Goal: Task Accomplishment & Management: Use online tool/utility

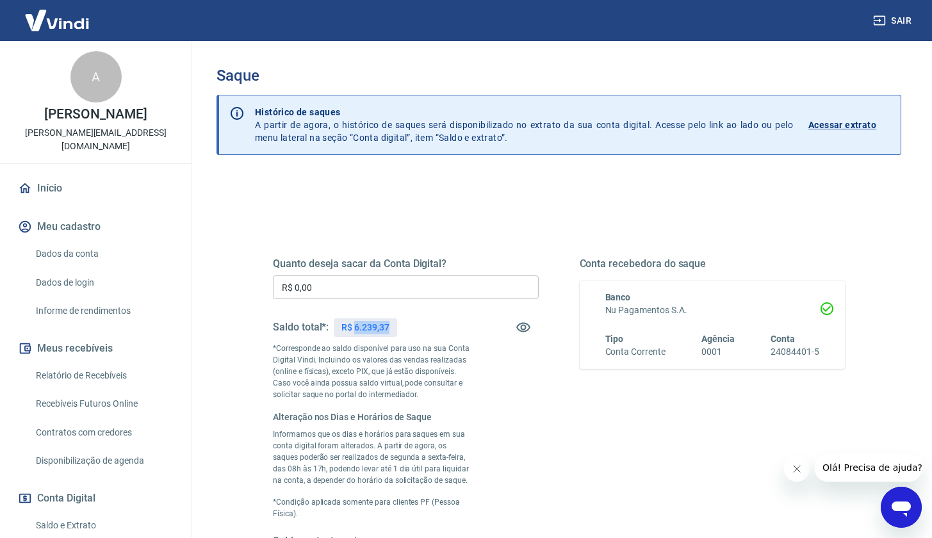
drag, startPoint x: 356, startPoint y: 327, endPoint x: 389, endPoint y: 329, distance: 33.4
click at [389, 329] on p "R$ 6.239,37" at bounding box center [365, 327] width 47 height 13
copy p "6.239,37"
click at [366, 299] on input "R$ 0,00" at bounding box center [406, 288] width 266 height 24
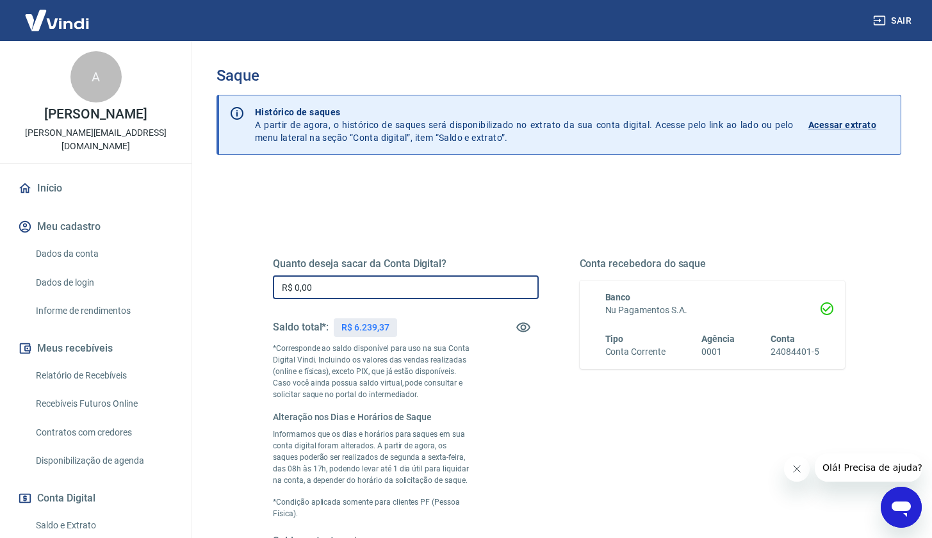
paste input "6.239,37"
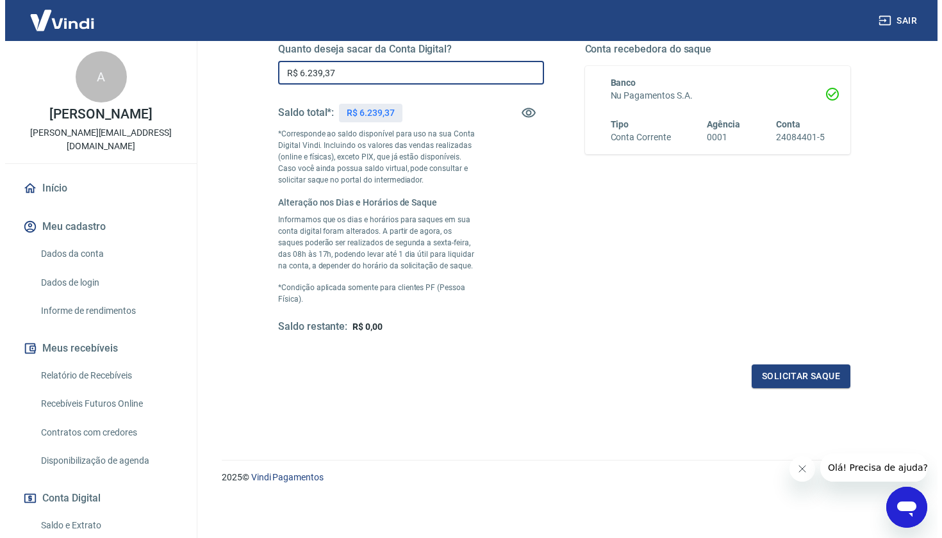
scroll to position [214, 0]
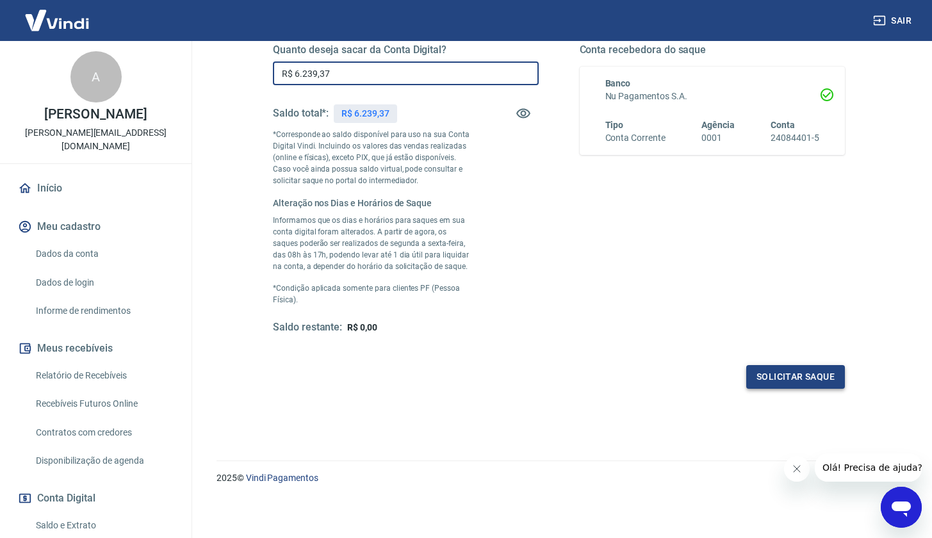
type input "R$ 6.239,37"
click at [800, 374] on button "Solicitar saque" at bounding box center [795, 377] width 99 height 24
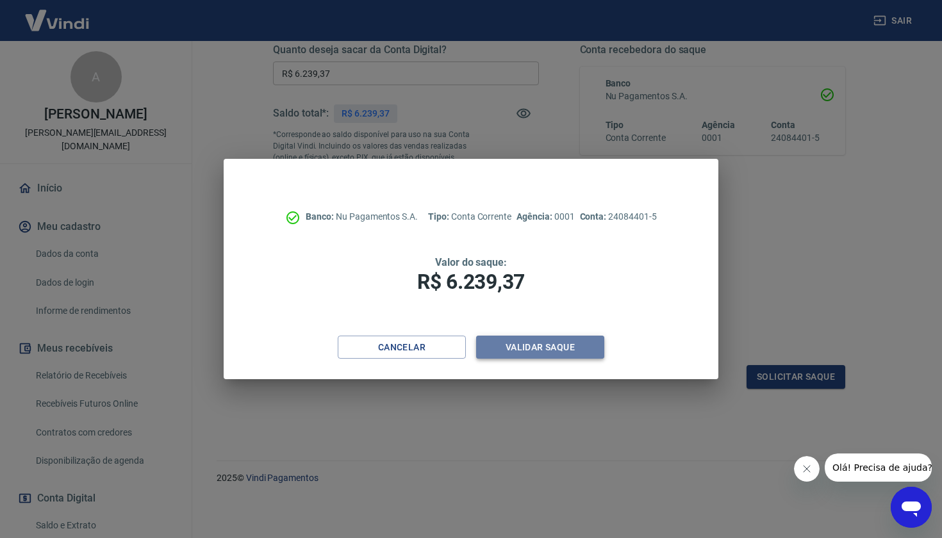
click at [561, 340] on button "Validar saque" at bounding box center [540, 348] width 128 height 24
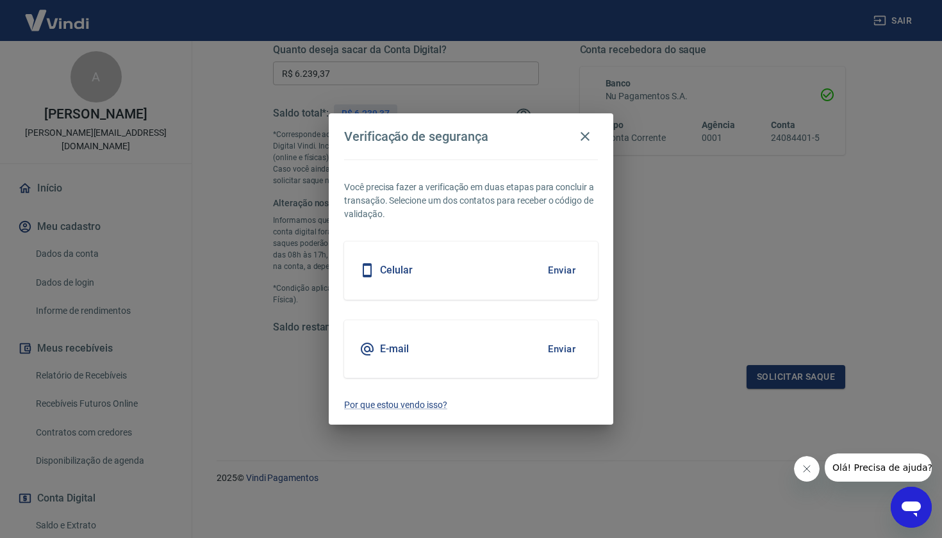
click at [563, 274] on button "Enviar" at bounding box center [562, 270] width 42 height 27
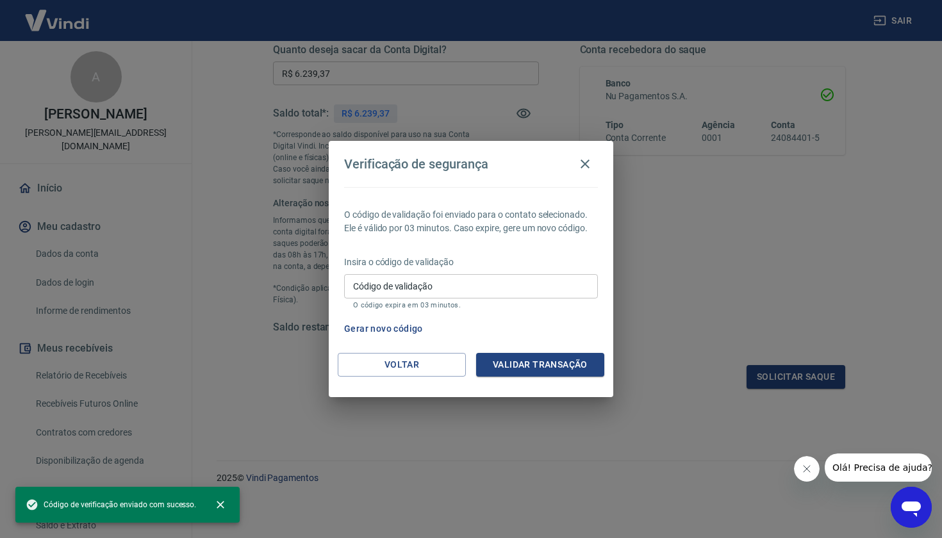
click at [443, 289] on input "Código de validação" at bounding box center [471, 286] width 254 height 24
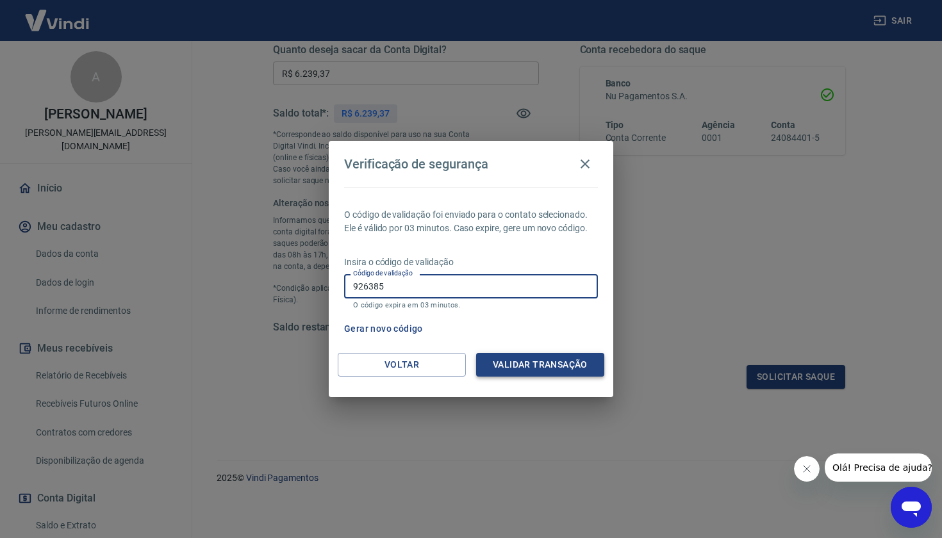
type input "926385"
click at [573, 365] on button "Validar transação" at bounding box center [540, 365] width 128 height 24
